Goal: Information Seeking & Learning: Learn about a topic

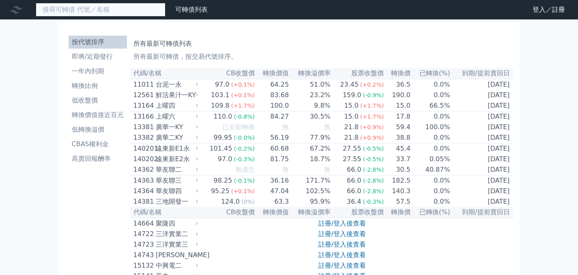
click at [135, 8] on input at bounding box center [101, 10] width 130 height 14
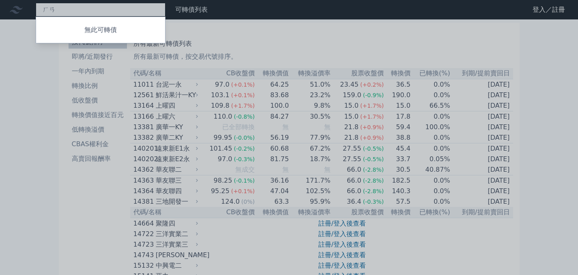
type input "和"
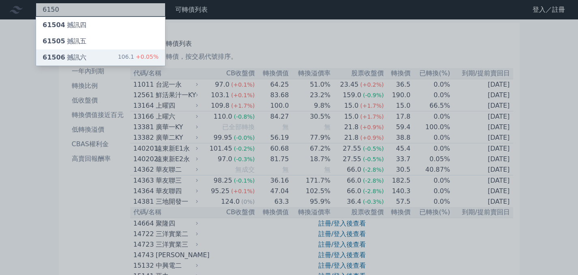
type input "6150"
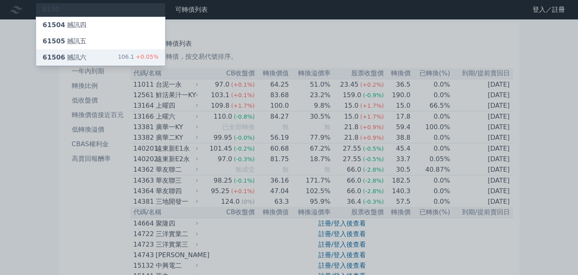
click at [72, 56] on div "61506 撼訊六" at bounding box center [65, 58] width 44 height 10
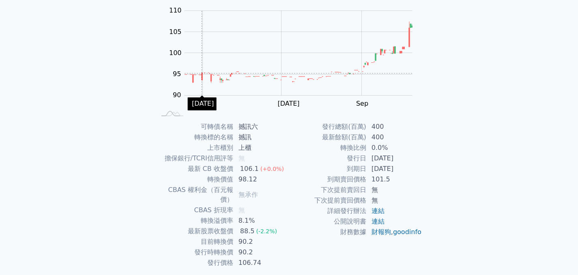
scroll to position [100, 0]
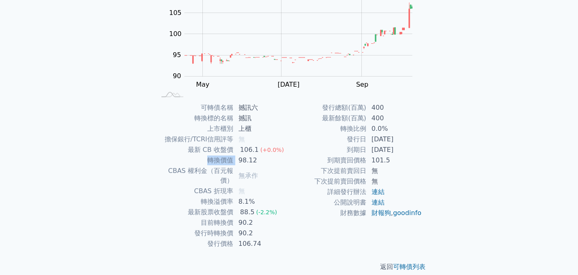
drag, startPoint x: 240, startPoint y: 158, endPoint x: 200, endPoint y: 161, distance: 40.7
click at [200, 161] on tr "轉換價值 98.12" at bounding box center [222, 160] width 133 height 11
click at [174, 218] on td "目前轉換價" at bounding box center [194, 223] width 77 height 11
drag, startPoint x: 193, startPoint y: 190, endPoint x: 233, endPoint y: 200, distance: 41.0
click at [233, 200] on tbody "可轉債名稱 撼訊六 轉換標的名稱 撼訊 上市櫃別 上櫃 擔保銀行/TCRI信用評等 無 最新 CB 收盤價 106.1 (+0.0%) 轉換價值 98.12 …" at bounding box center [222, 176] width 133 height 147
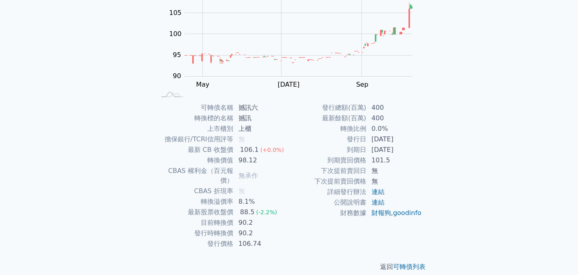
click at [235, 228] on td "90.2" at bounding box center [261, 233] width 56 height 11
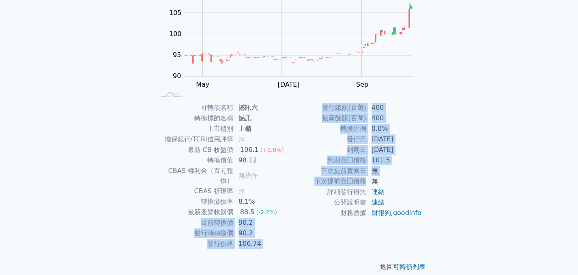
drag, startPoint x: 186, startPoint y: 213, endPoint x: 364, endPoint y: 184, distance: 179.8
click at [364, 184] on div "可轉債名稱 撼訊六 轉換標的名稱 撼訊 上市櫃別 上櫃 擔保銀行/TCRI信用評等 無 最新 CB 收盤價 106.1 (+0.0%) 轉換價值 98.12 …" at bounding box center [288, 176] width 285 height 147
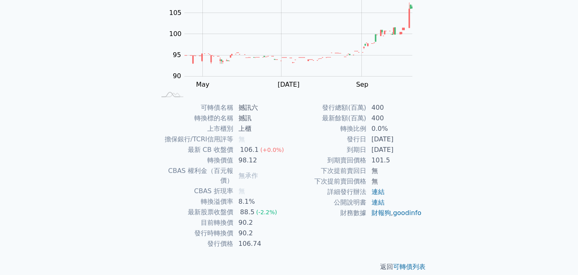
click at [490, 128] on div "可轉債列表 財務數據 可轉債列表 財務數據 登入／註冊 登入／註冊 可轉債列表 › 61506 撼訊六 61506 撼訊六 可轉債詳細資訊 Zoom Out …" at bounding box center [289, 92] width 578 height 385
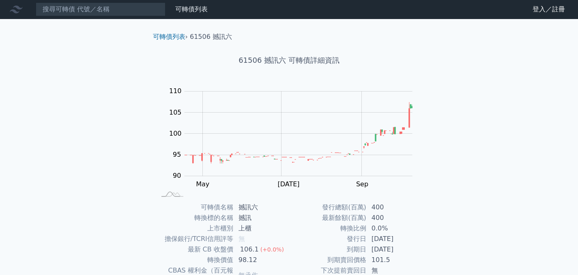
scroll to position [0, 0]
click at [189, 9] on link "可轉債列表" at bounding box center [191, 10] width 32 height 8
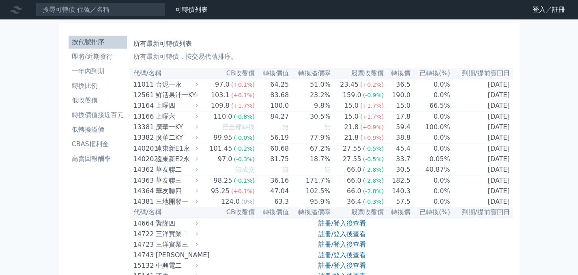
click at [218, 38] on div "所有最新可轉債列表 所有最新可轉債，按交易代號排序。" at bounding box center [321, 49] width 376 height 26
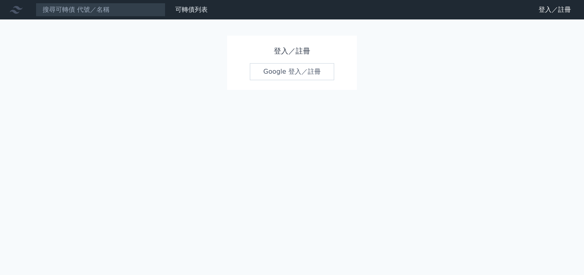
click at [276, 74] on link "Google 登入／註冊" at bounding box center [292, 71] width 84 height 17
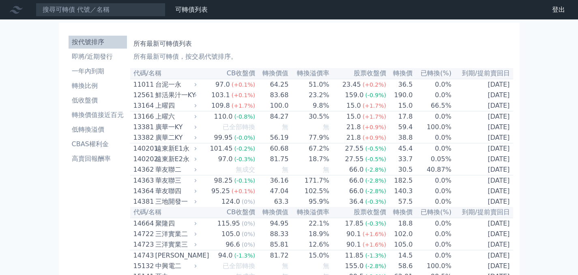
scroll to position [3043, 0]
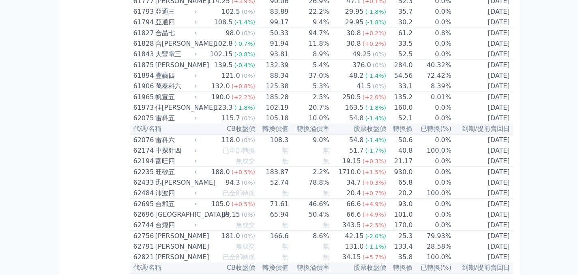
scroll to position [3002, 0]
